Goal: Book appointment/travel/reservation

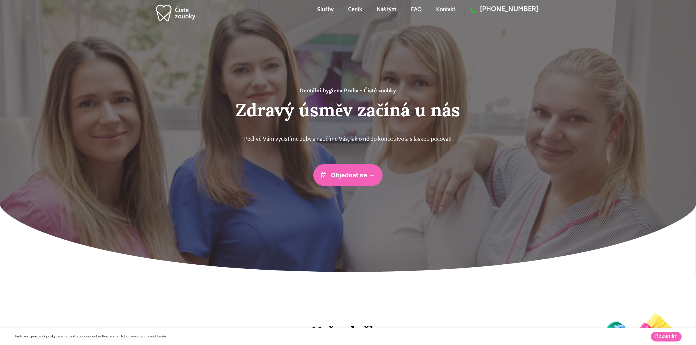
click at [390, 8] on link "Náš tým" at bounding box center [387, 10] width 20 height 26
click at [357, 6] on link "Ceník" at bounding box center [355, 10] width 14 height 26
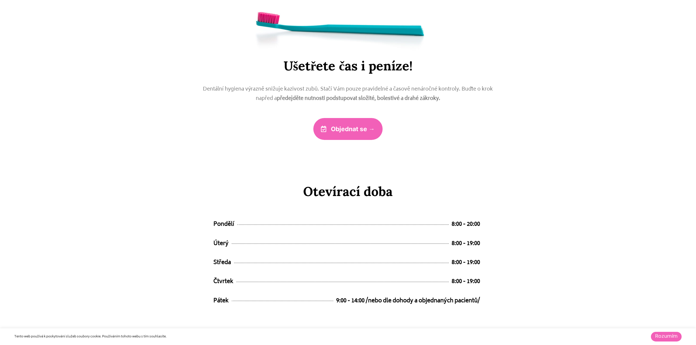
scroll to position [2810, 0]
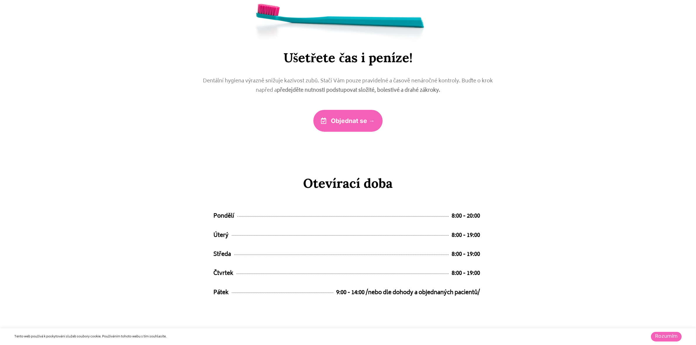
click at [349, 118] on span "Objednat se →" at bounding box center [353, 121] width 44 height 6
click at [346, 123] on span "Objednat se →" at bounding box center [353, 121] width 44 height 6
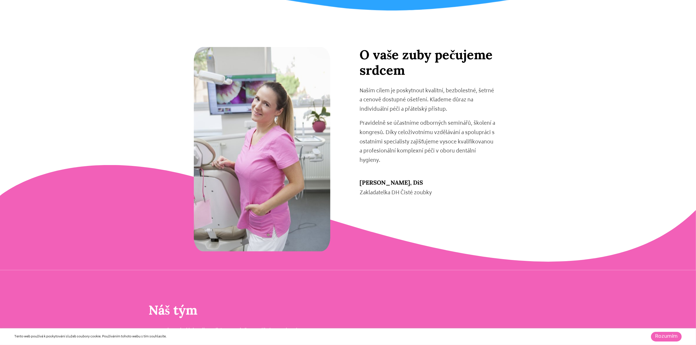
scroll to position [874, 0]
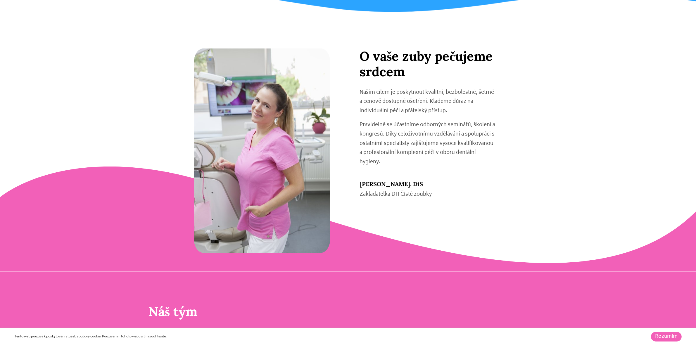
click at [663, 335] on link "Rozumím" at bounding box center [666, 337] width 31 height 10
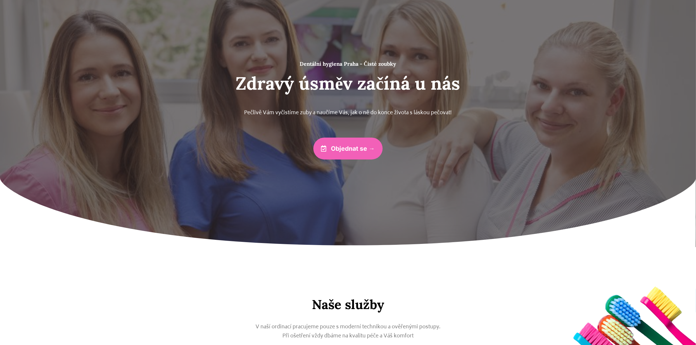
scroll to position [0, 0]
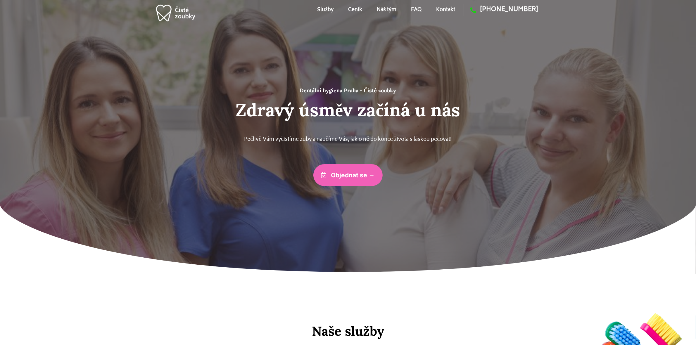
click at [355, 9] on link "Ceník" at bounding box center [355, 10] width 14 height 26
click at [382, 4] on link "Náš tým" at bounding box center [387, 10] width 20 height 26
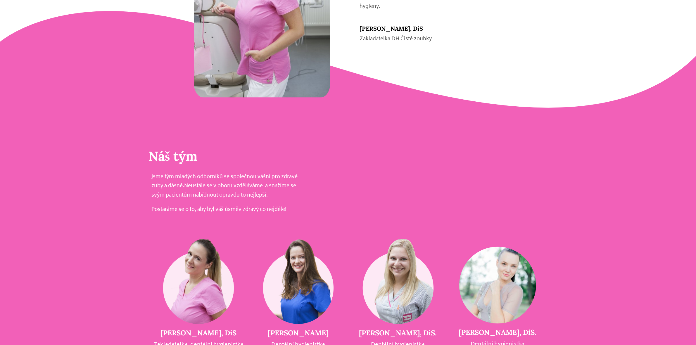
scroll to position [1082, 0]
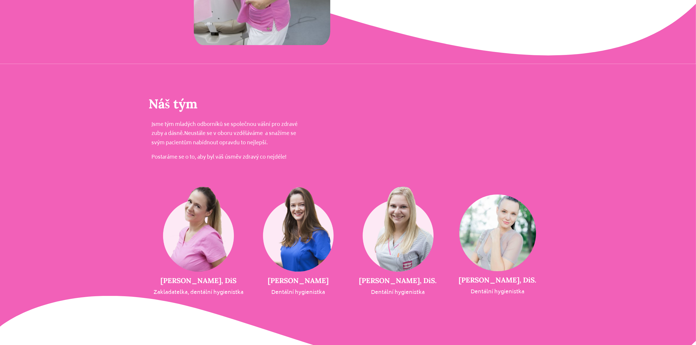
click at [183, 220] on img at bounding box center [198, 227] width 77 height 90
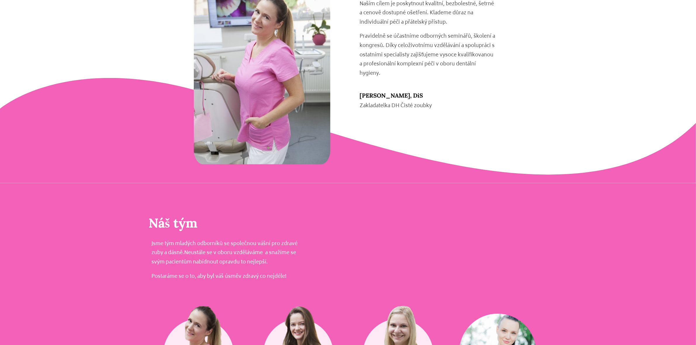
scroll to position [899, 0]
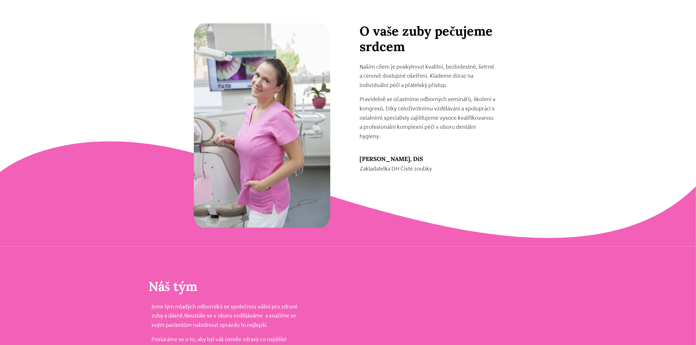
drag, startPoint x: 362, startPoint y: 28, endPoint x: 411, endPoint y: 46, distance: 52.0
click at [411, 46] on h2 "O vaše zuby pečujeme srdcem" at bounding box center [428, 38] width 137 height 31
click at [388, 47] on h2 "O vaše zuby pečujeme srdcem" at bounding box center [428, 38] width 137 height 31
drag, startPoint x: 360, startPoint y: 65, endPoint x: 516, endPoint y: 134, distance: 170.8
click at [516, 134] on div "O vaše zuby pečujeme srdcem Naším cílem je poskytnout kvalitní, bezbolestné, še…" at bounding box center [434, 125] width 172 height 205
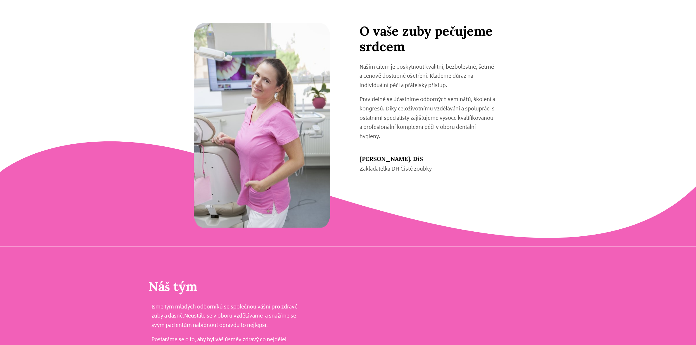
click at [497, 115] on div "O vaše zuby pečujeme srdcem Naším cílem je poskytnout kvalitní, bezbolestné, še…" at bounding box center [434, 125] width 172 height 205
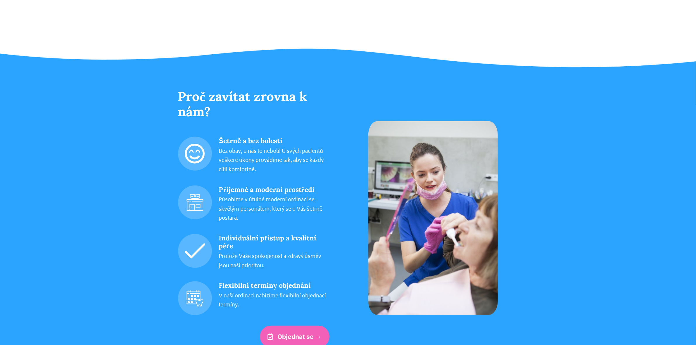
scroll to position [534, 0]
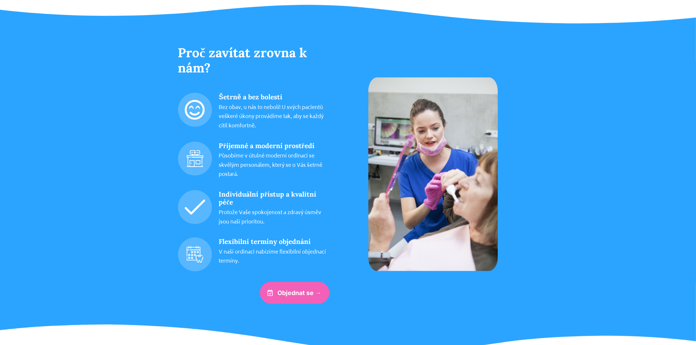
click at [291, 291] on span "Objednat se →" at bounding box center [300, 293] width 44 height 6
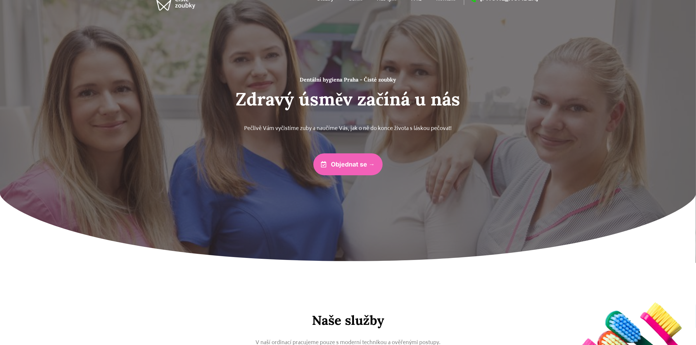
scroll to position [0, 0]
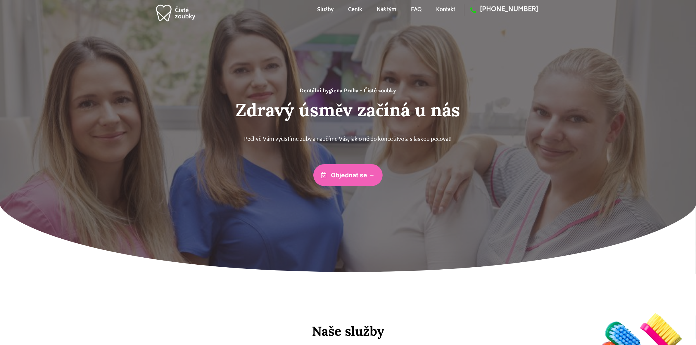
click at [385, 9] on link "Náš tým" at bounding box center [387, 10] width 20 height 26
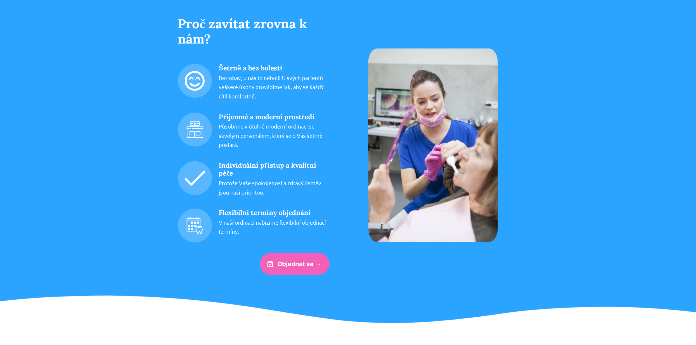
scroll to position [1082, 0]
